Goal: Task Accomplishment & Management: Use online tool/utility

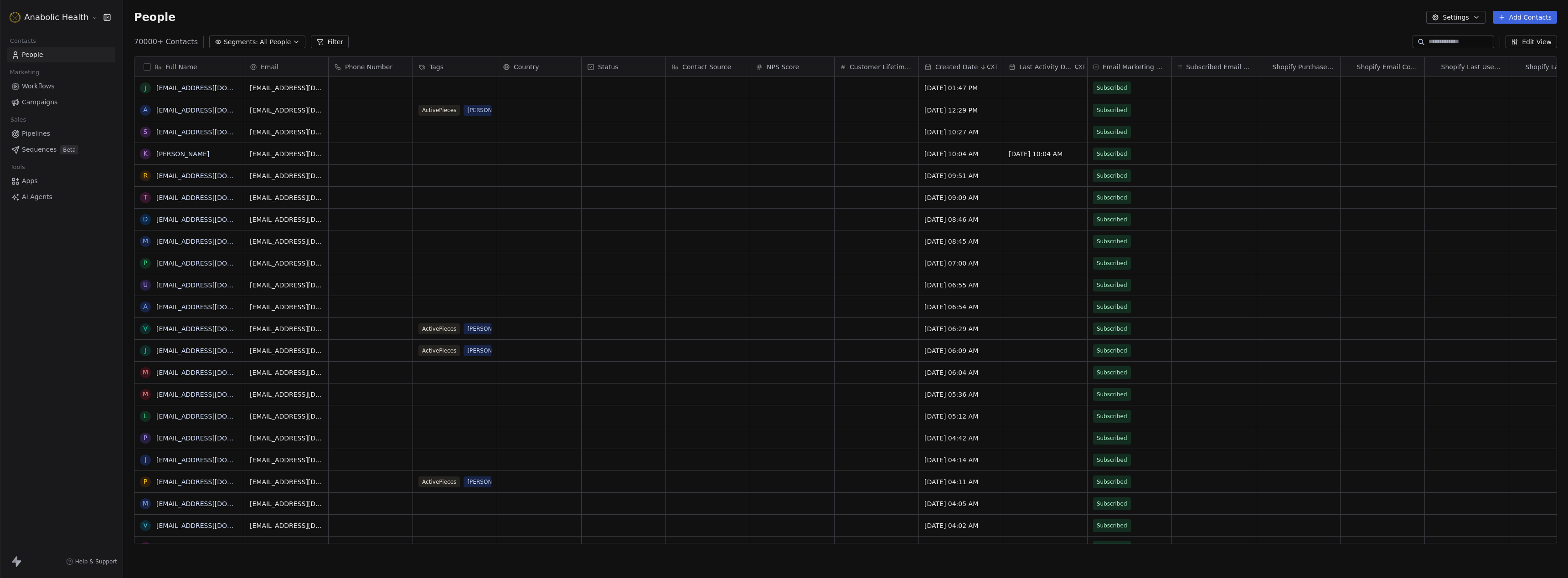
scroll to position [509, 1445]
click at [87, 16] on html "Anabolic Health Contacts People Marketing Workflows Campaigns Sales Pipelines S…" at bounding box center [784, 289] width 1568 height 578
drag, startPoint x: 46, startPoint y: 162, endPoint x: 279, endPoint y: 118, distance: 237.1
click at [45, 162] on div "Mirifica Science" at bounding box center [51, 162] width 61 height 9
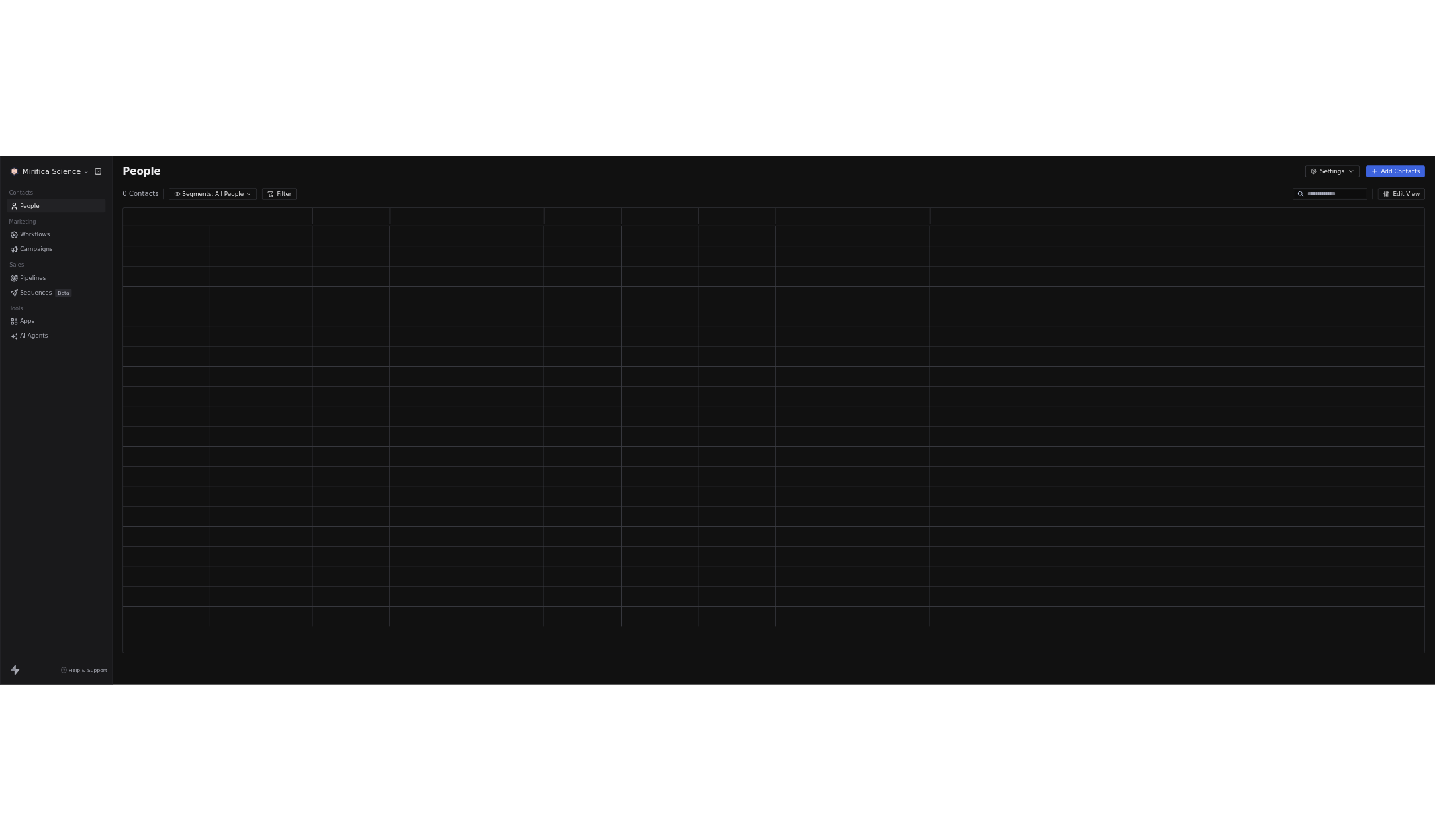
scroll to position [707, 2067]
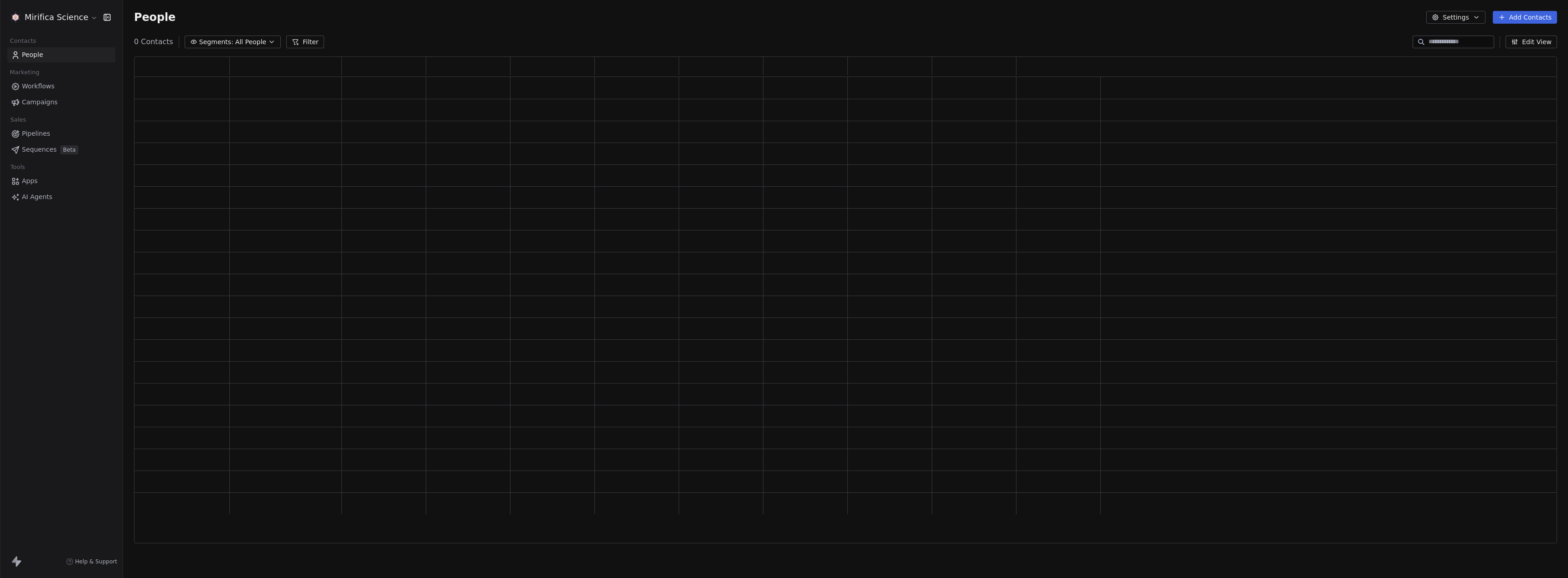
click at [54, 104] on span "Campaigns" at bounding box center [40, 102] width 35 height 10
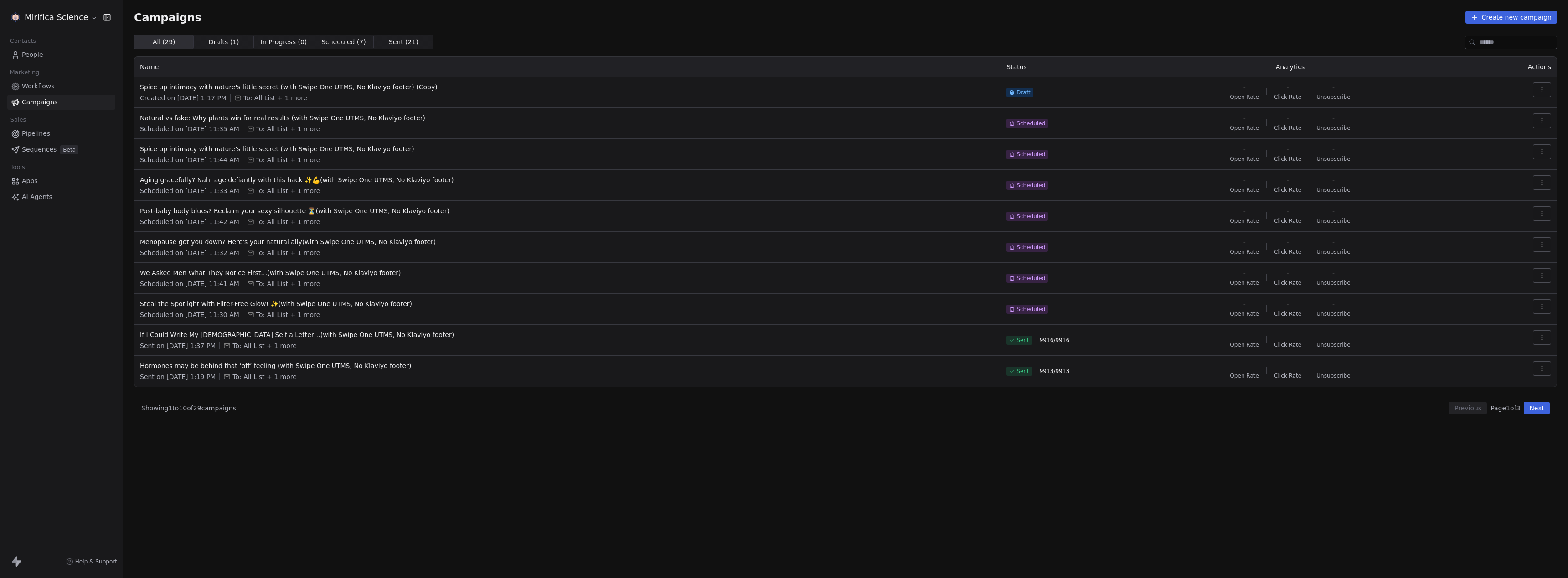
click at [222, 44] on span "Drafts ( 1 )" at bounding box center [224, 42] width 30 height 10
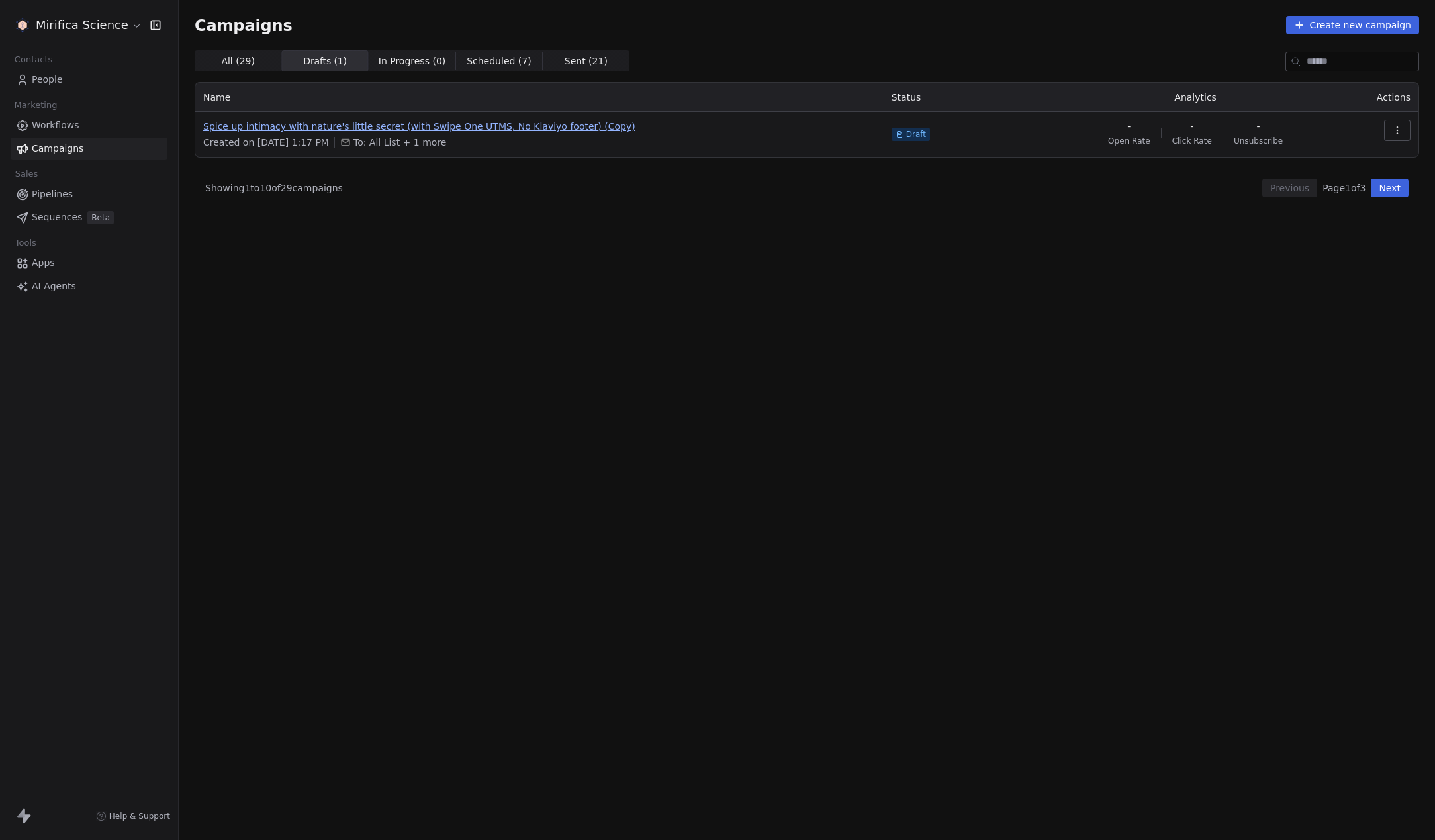
click at [371, 122] on span "Spice up intimacy with nature's little secret (with Swipe One UTMS, No Klaviyo …" at bounding box center [539, 126] width 673 height 13
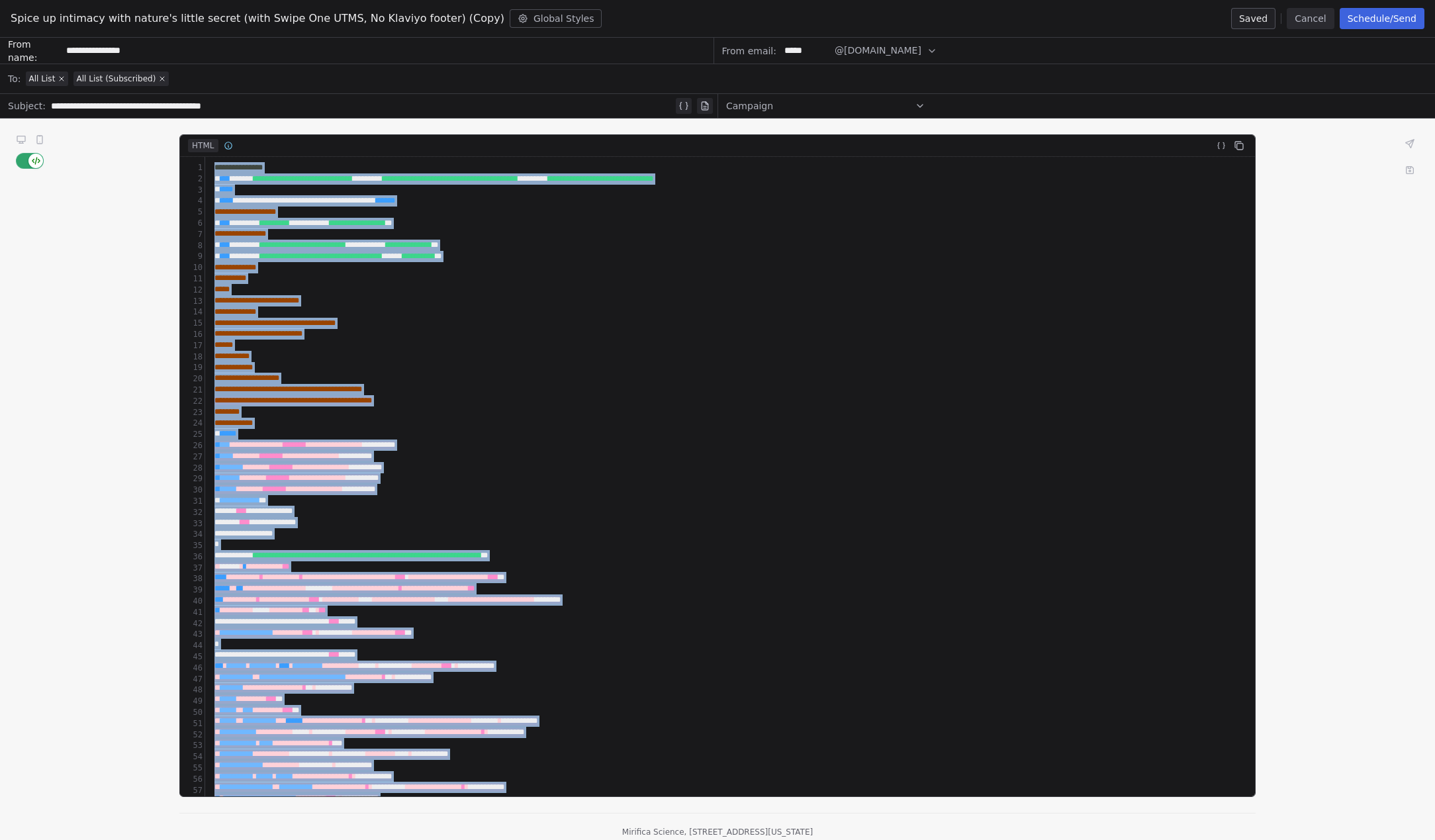
copy div "**********"
click at [759, 268] on div "**********" at bounding box center [730, 268] width 1040 height 11
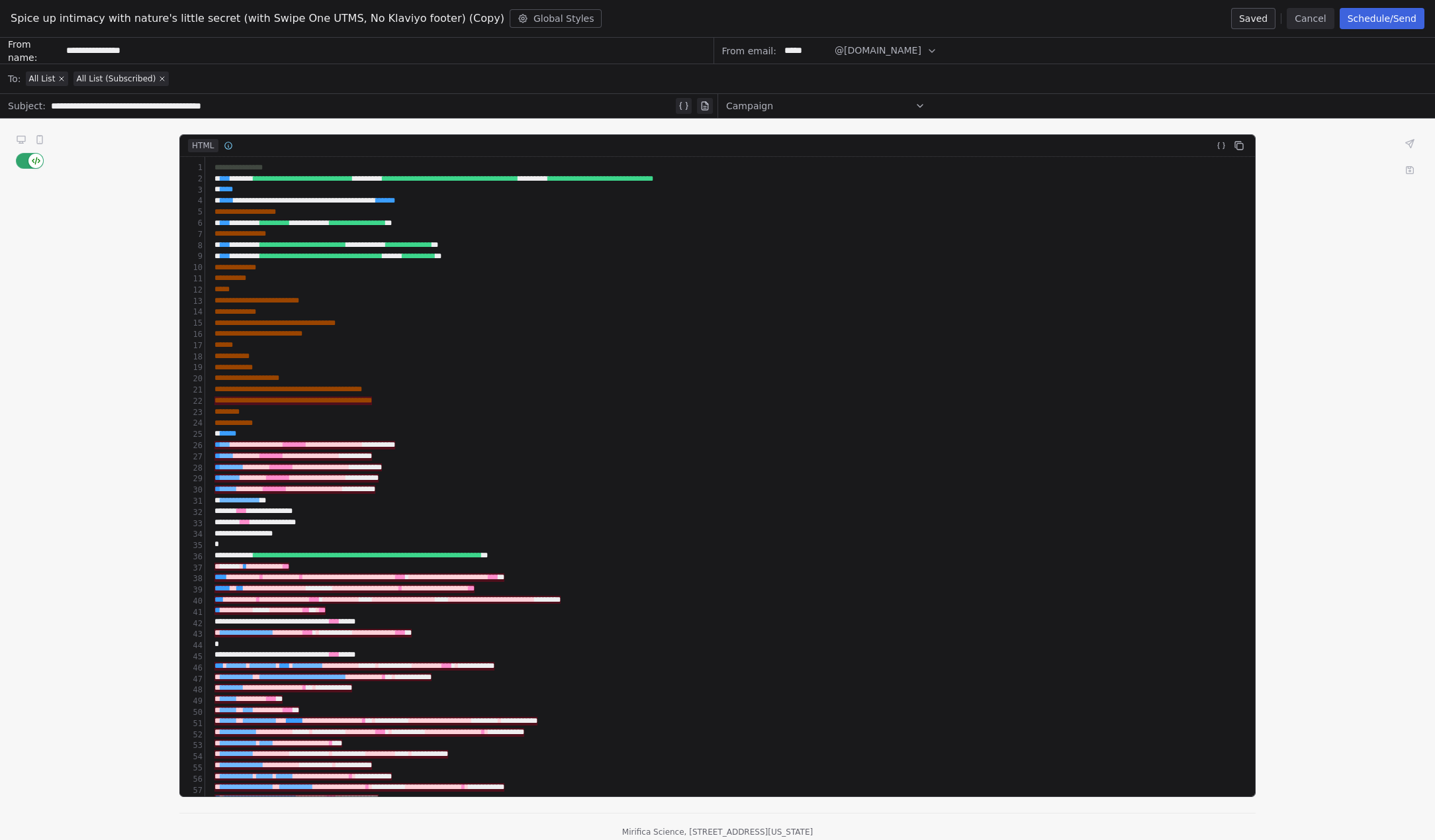
click at [20, 143] on icon at bounding box center [21, 143] width 4 height 0
